Goal: Navigation & Orientation: Find specific page/section

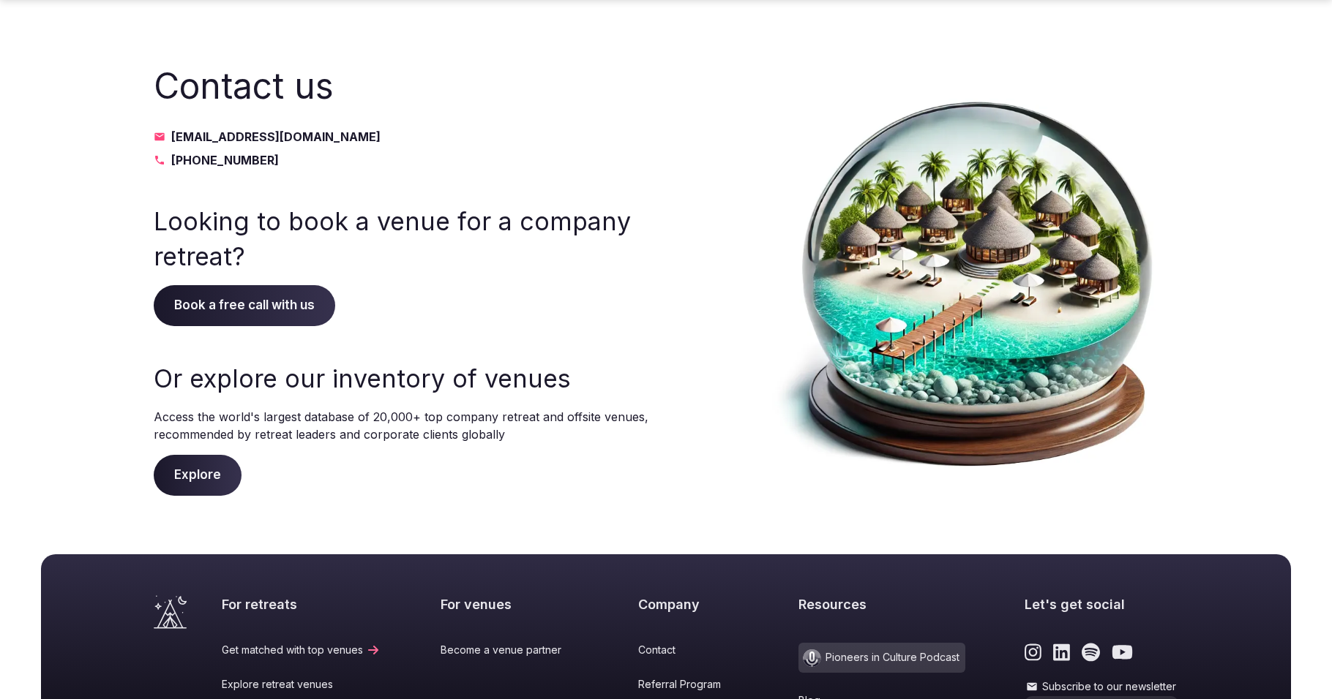
scroll to position [304, 0]
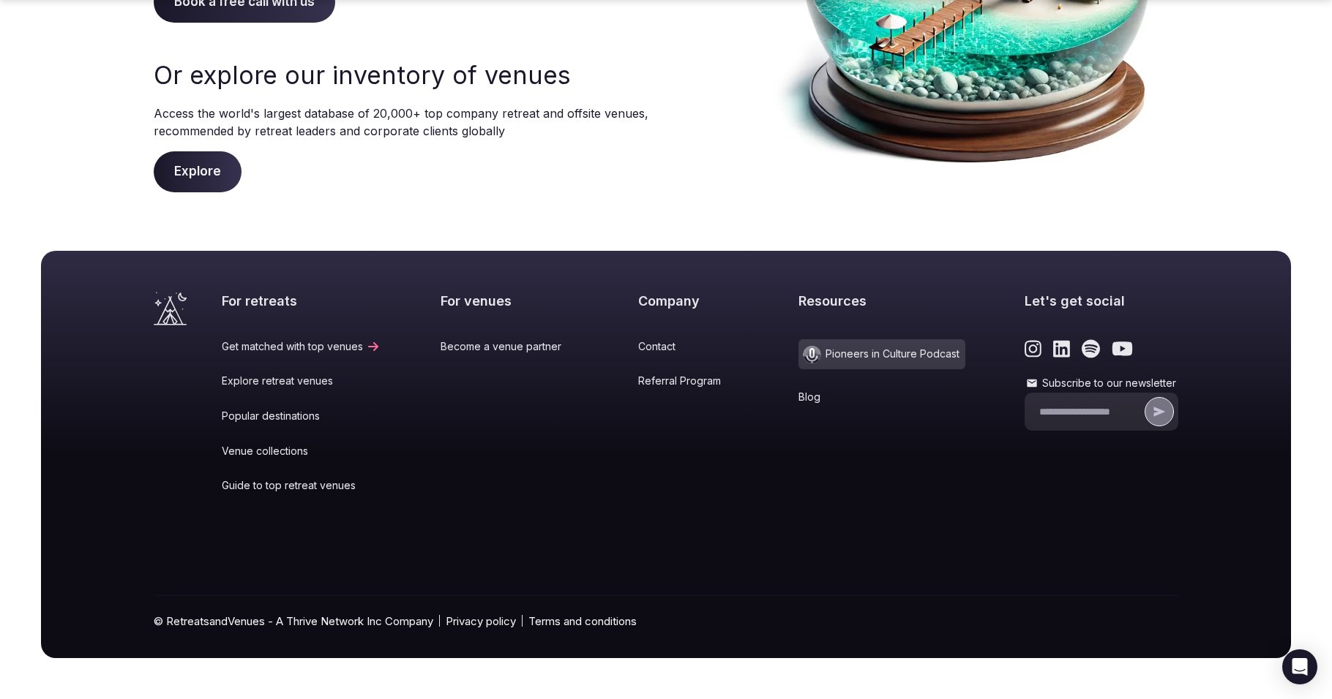
click at [638, 343] on link "Contact" at bounding box center [688, 346] width 100 height 15
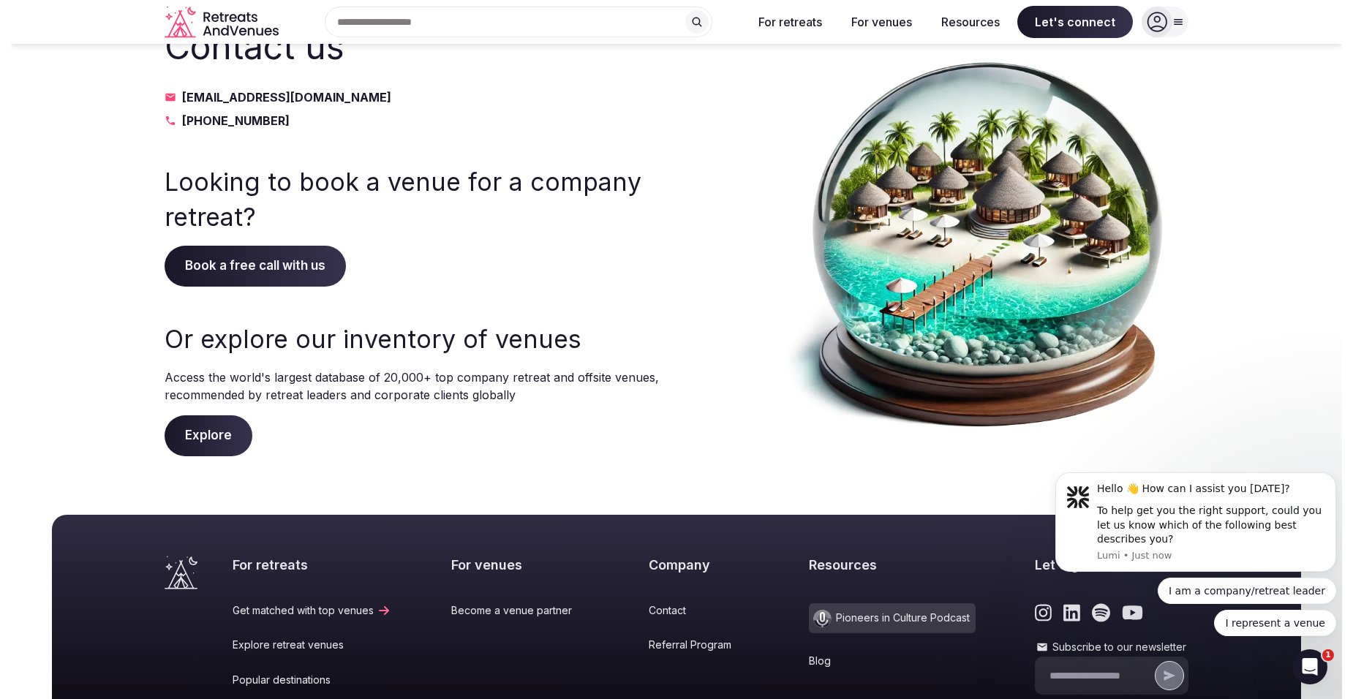
scroll to position [0, 0]
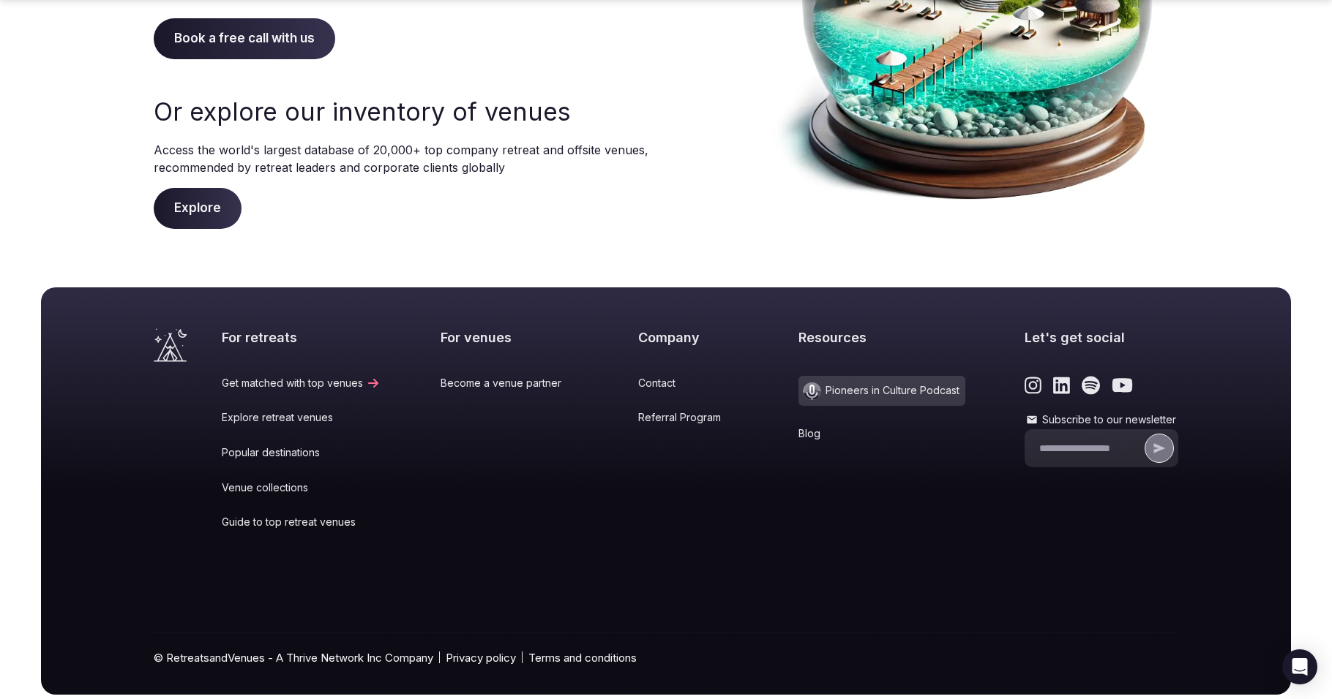
scroll to position [293, 0]
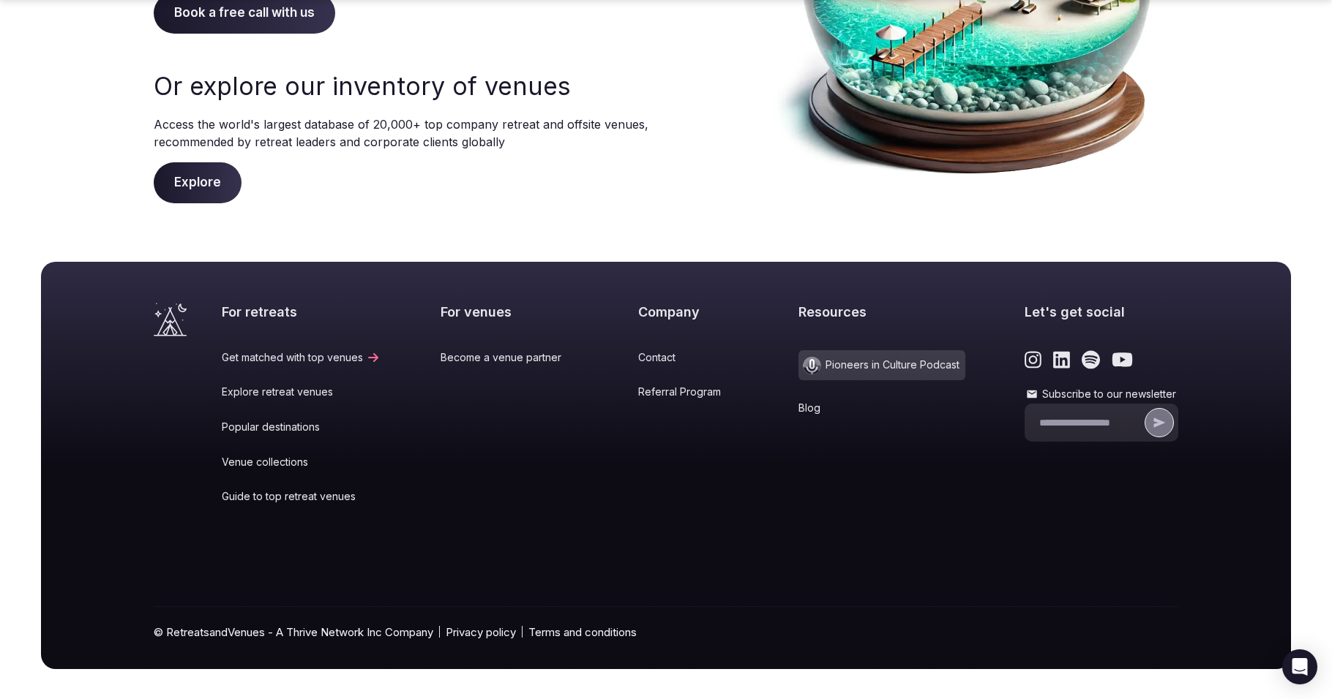
click at [798, 409] on link "Blog" at bounding box center [881, 408] width 167 height 15
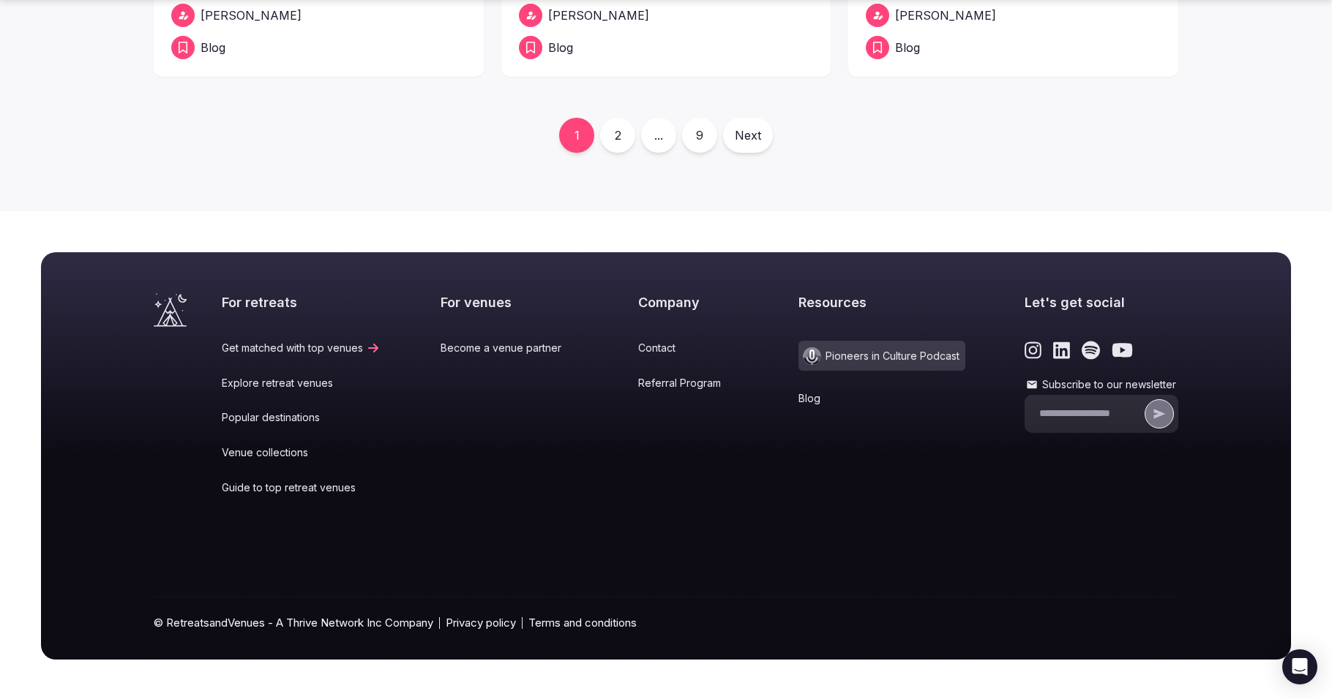
scroll to position [876, 0]
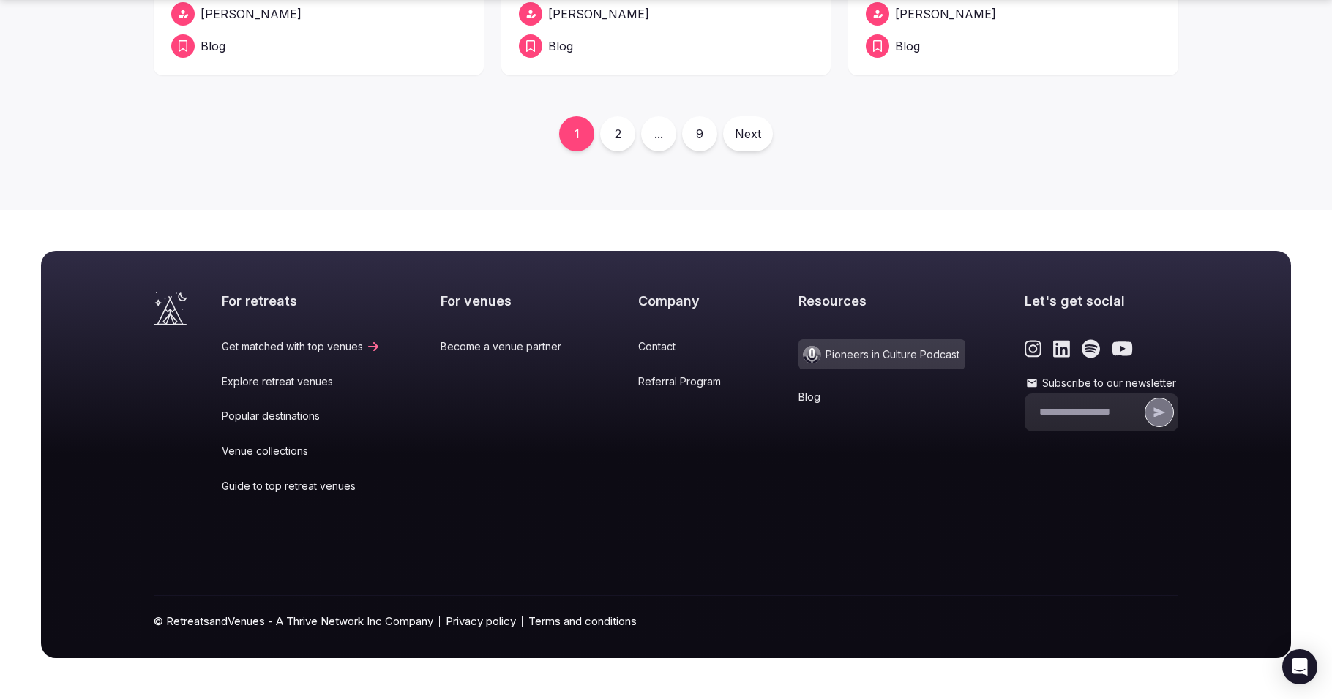
click at [522, 348] on link "Become a venue partner" at bounding box center [509, 346] width 138 height 15
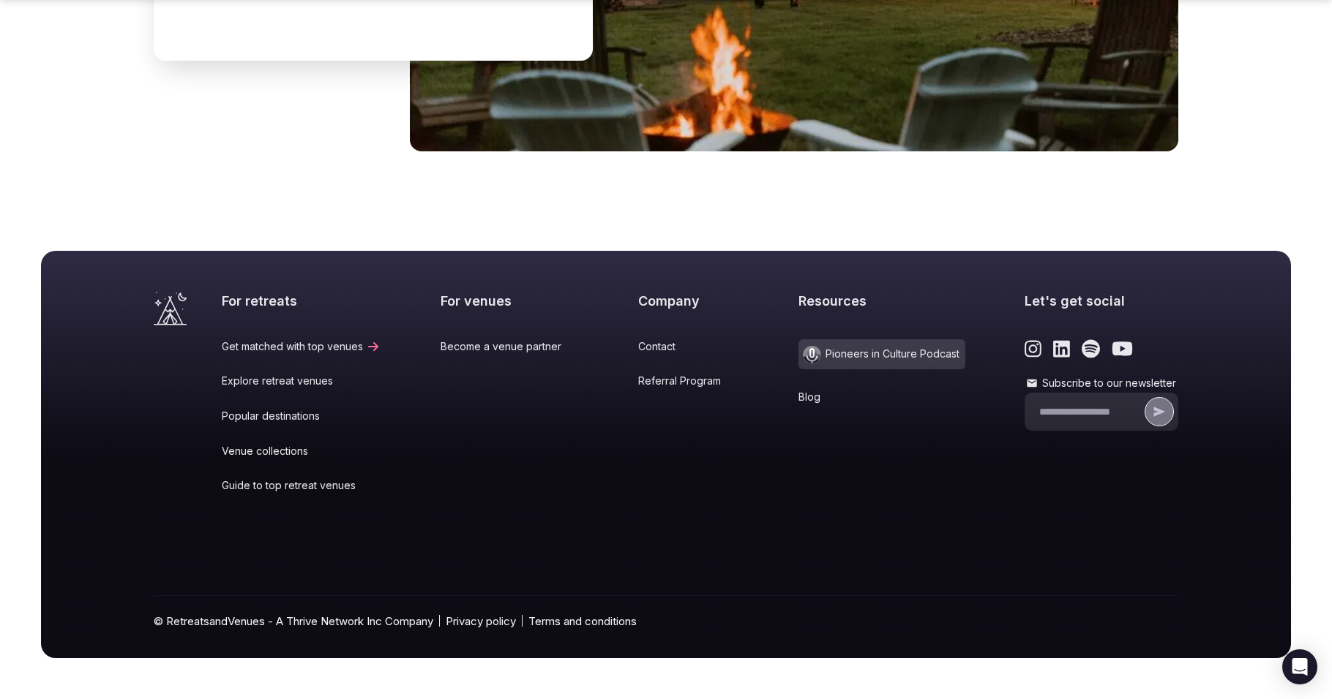
scroll to position [5661, 0]
click at [644, 347] on link "Contact" at bounding box center [688, 346] width 100 height 15
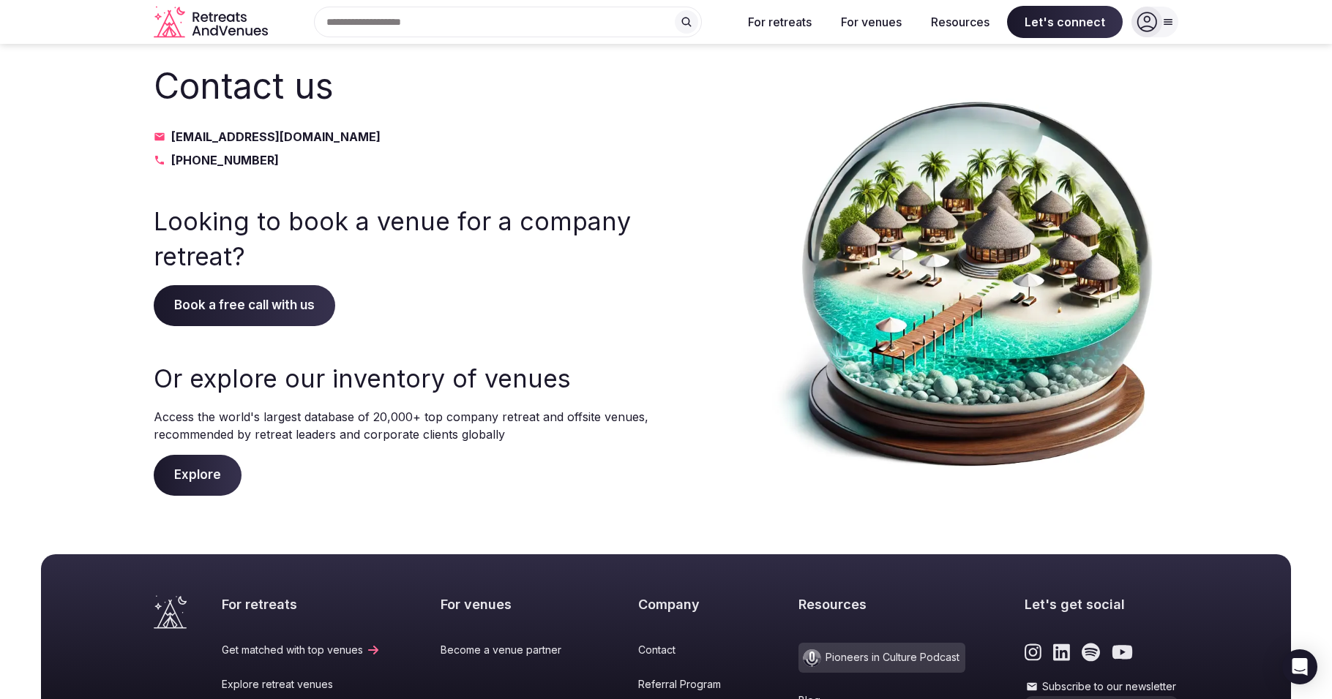
click at [227, 476] on span "Explore" at bounding box center [198, 475] width 88 height 41
